Goal: Transaction & Acquisition: Purchase product/service

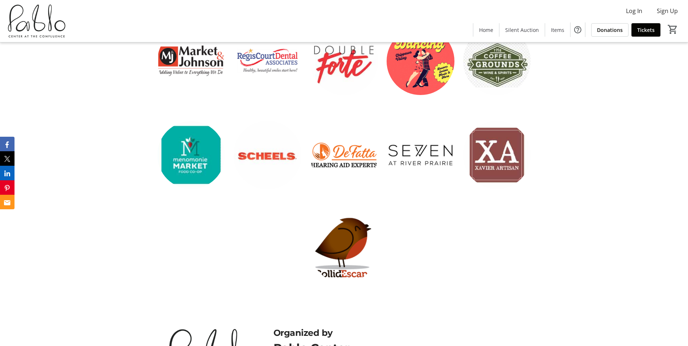
scroll to position [2027, 0]
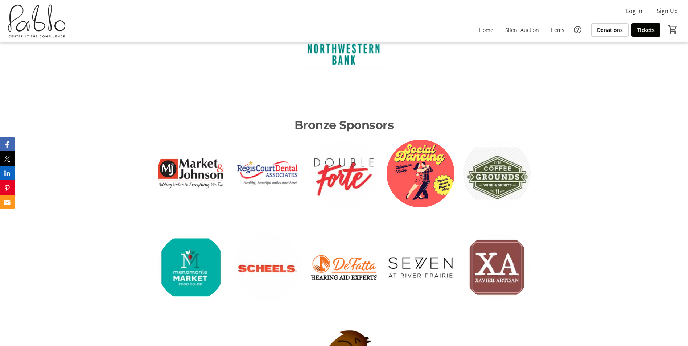
click at [502, 170] on img at bounding box center [497, 174] width 68 height 68
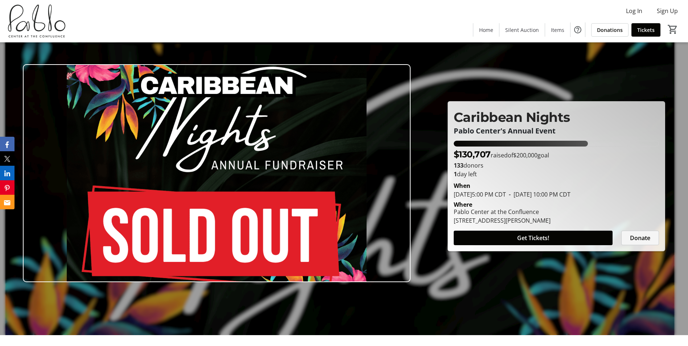
scroll to position [0, 0]
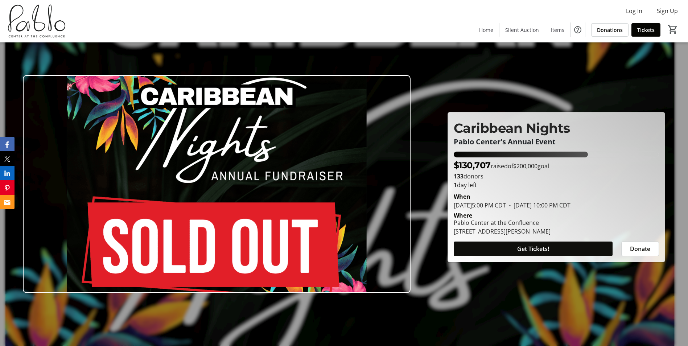
click at [557, 244] on span at bounding box center [533, 248] width 159 height 17
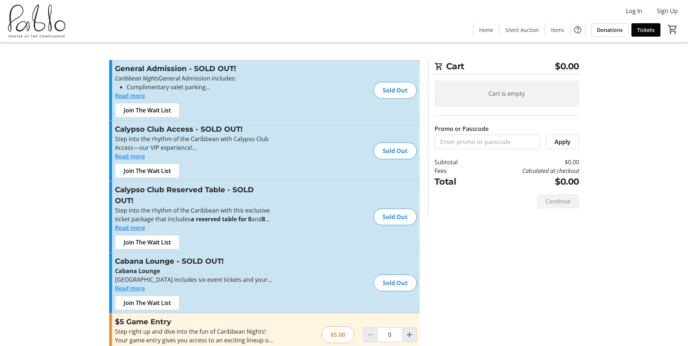
click at [136, 94] on button "Read more" at bounding box center [130, 95] width 30 height 9
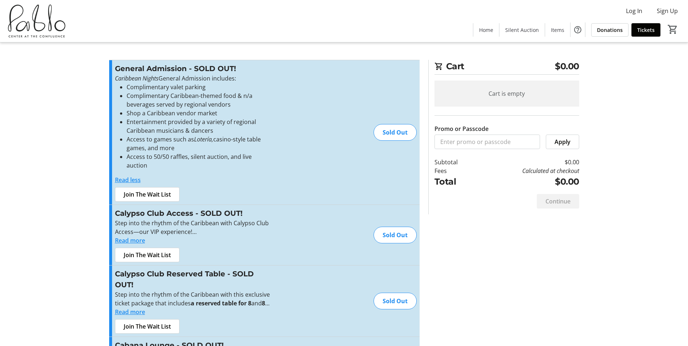
click at [137, 236] on button "Read more" at bounding box center [130, 240] width 30 height 9
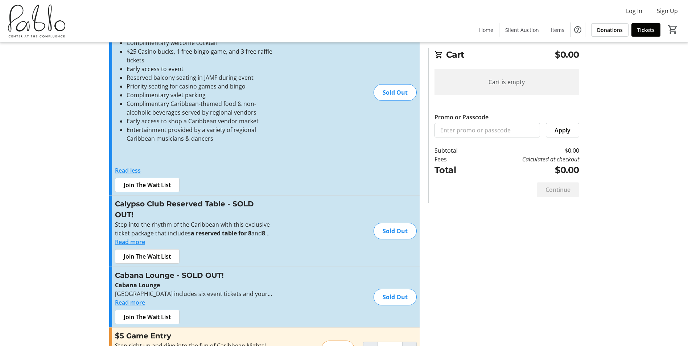
scroll to position [218, 0]
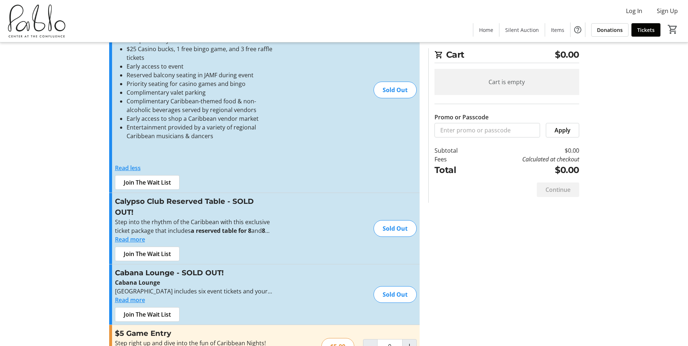
click at [141, 235] on button "Read more" at bounding box center [130, 239] width 30 height 9
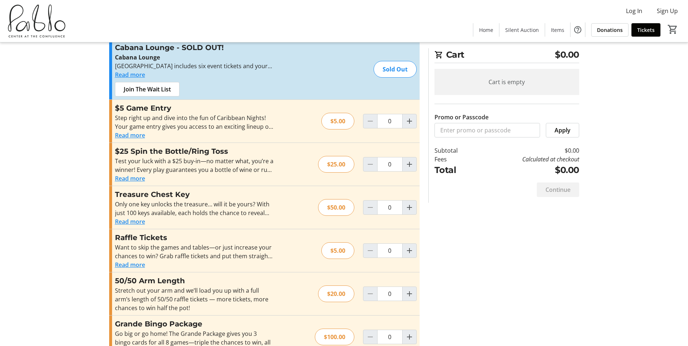
scroll to position [580, 0]
click at [143, 216] on button "Read more" at bounding box center [130, 220] width 30 height 9
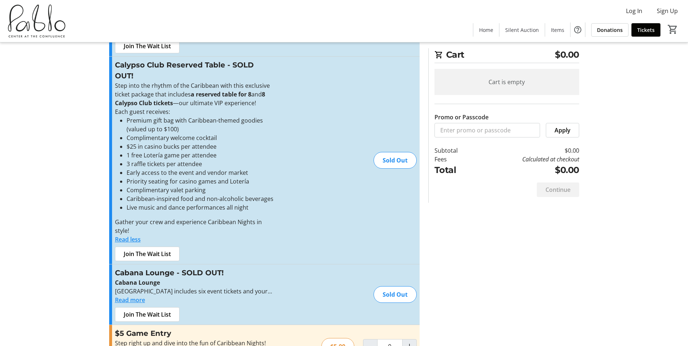
scroll to position [410, 0]
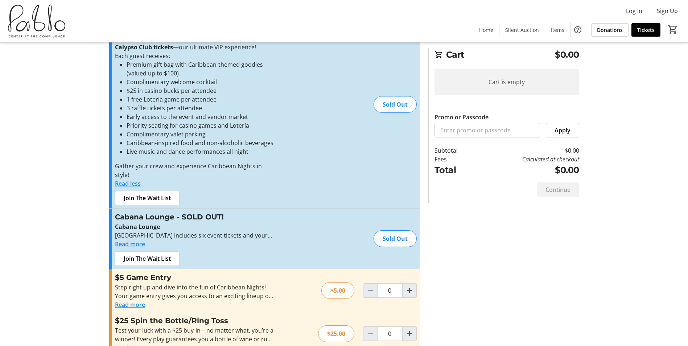
click at [127, 240] on button "Read more" at bounding box center [130, 244] width 30 height 9
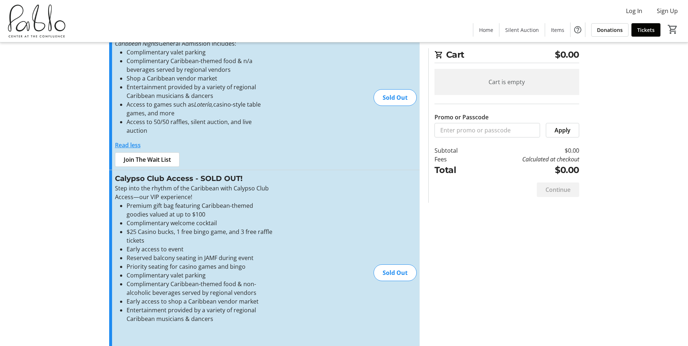
scroll to position [0, 0]
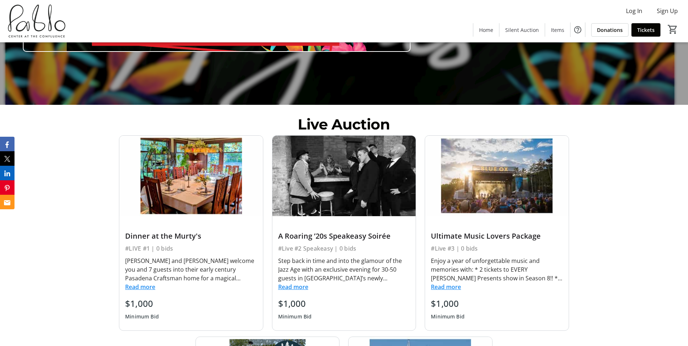
scroll to position [254, 0]
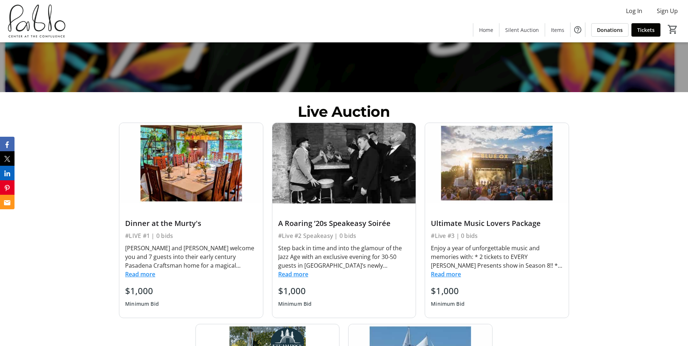
click at [142, 272] on button "Read more" at bounding box center [140, 274] width 30 height 9
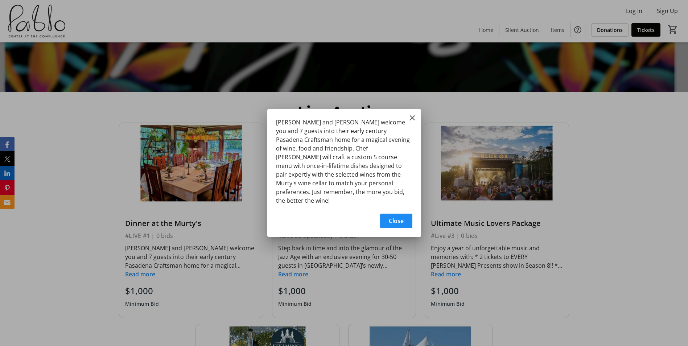
scroll to position [0, 0]
click at [410, 118] on mat-icon "Close" at bounding box center [412, 118] width 9 height 9
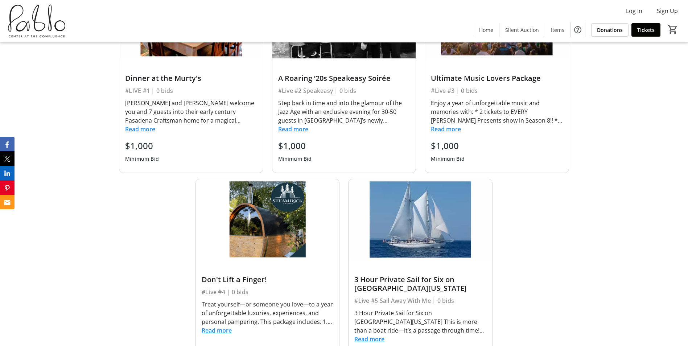
scroll to position [435, 0]
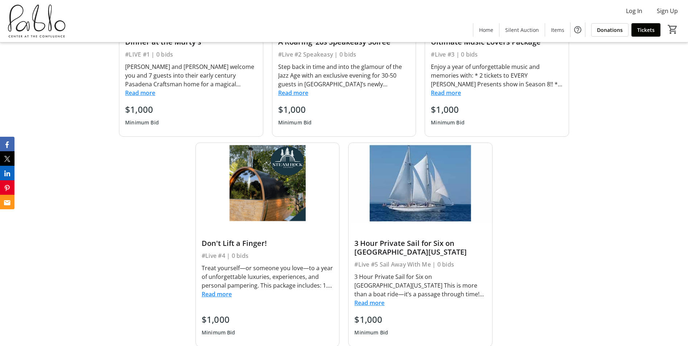
click at [215, 294] on button "Read more" at bounding box center [217, 294] width 30 height 9
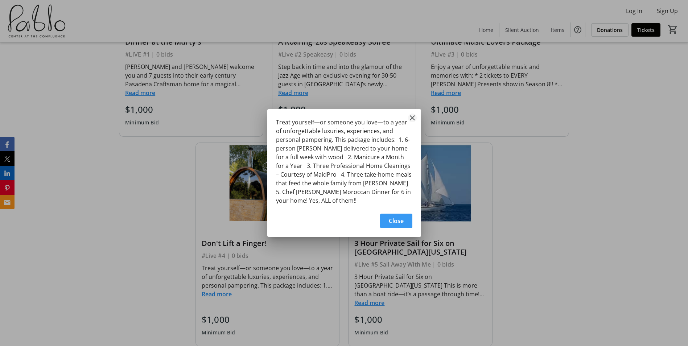
click at [412, 116] on mat-icon "Close" at bounding box center [412, 118] width 9 height 9
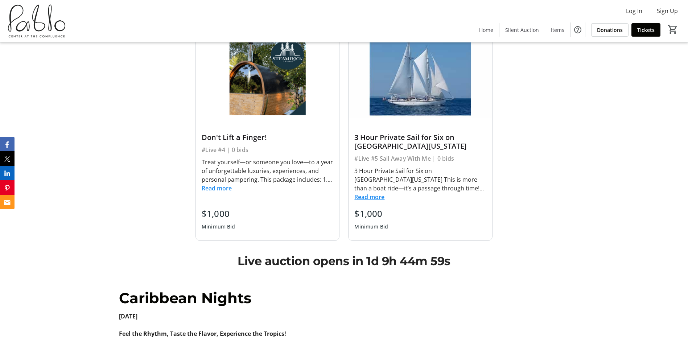
scroll to position [544, 0]
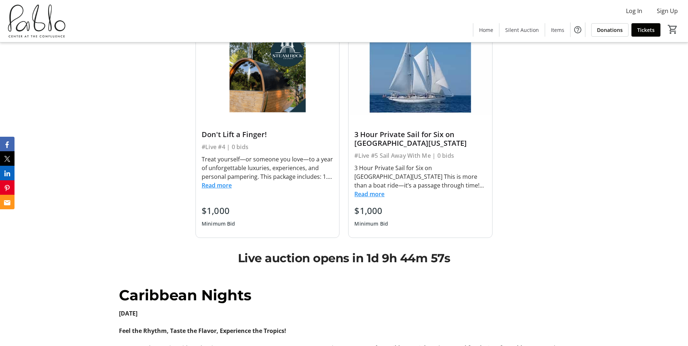
click at [375, 192] on button "Read more" at bounding box center [369, 194] width 30 height 9
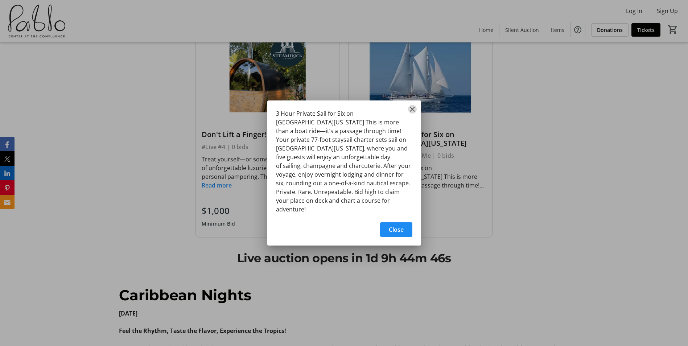
click at [413, 114] on mat-icon "Close" at bounding box center [412, 109] width 9 height 9
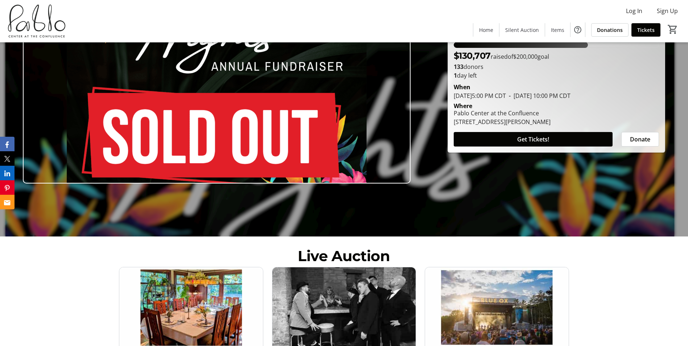
scroll to position [73, 0]
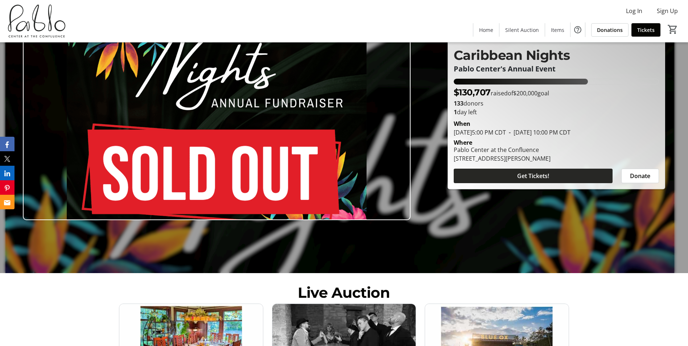
click at [577, 177] on span at bounding box center [533, 175] width 159 height 17
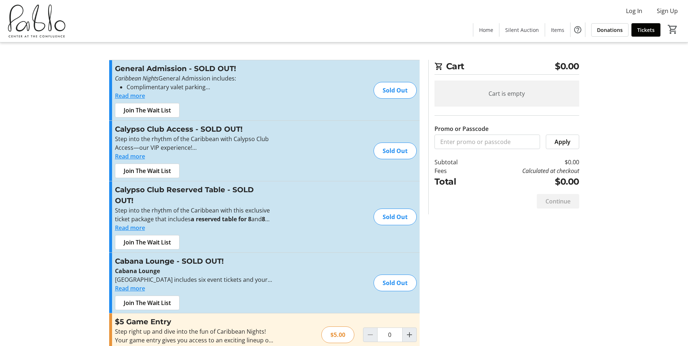
click at [134, 93] on button "Read more" at bounding box center [130, 95] width 30 height 9
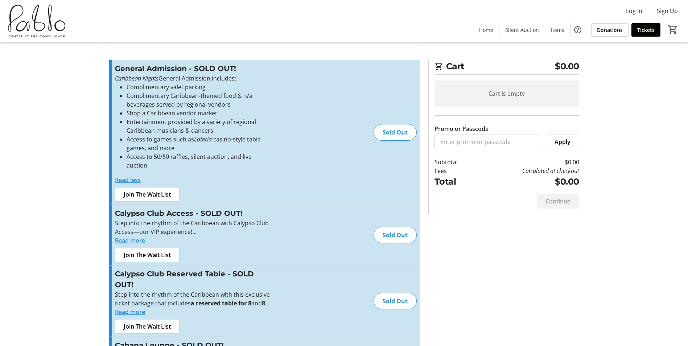
click at [135, 236] on button "Read more" at bounding box center [130, 240] width 30 height 9
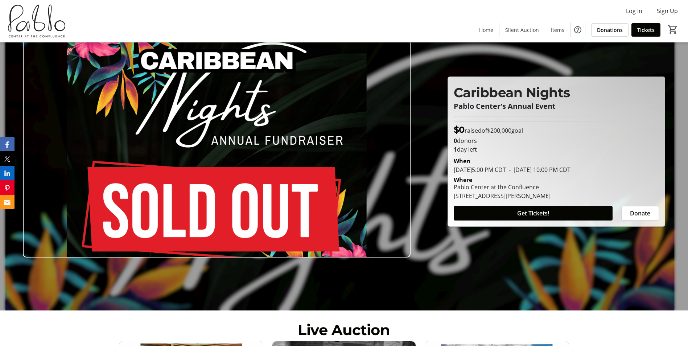
scroll to position [73, 0]
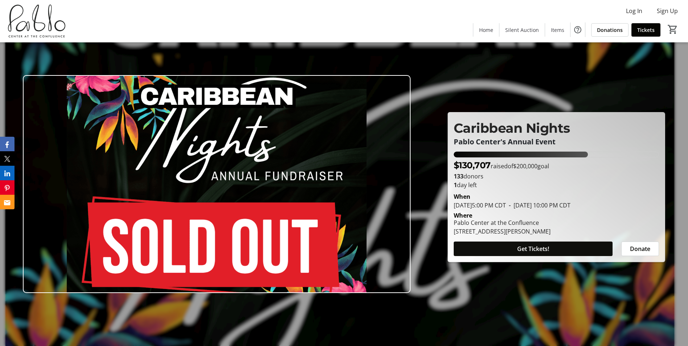
click at [578, 247] on span at bounding box center [533, 248] width 159 height 17
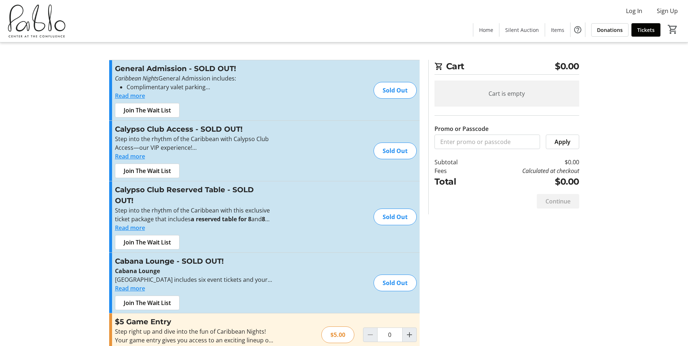
click at [134, 96] on button "Read more" at bounding box center [130, 95] width 30 height 9
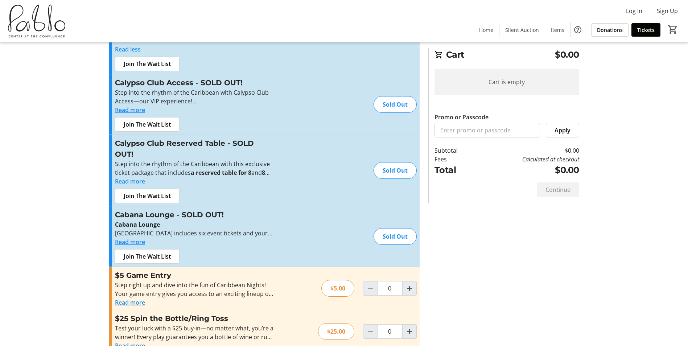
scroll to position [145, 0]
